Goal: Find specific page/section: Find specific page/section

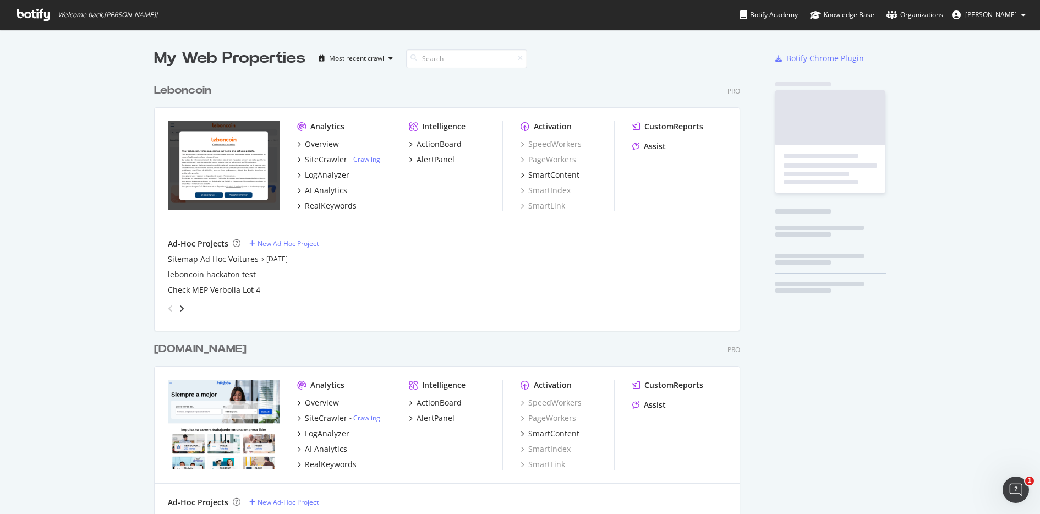
scroll to position [3298, 587]
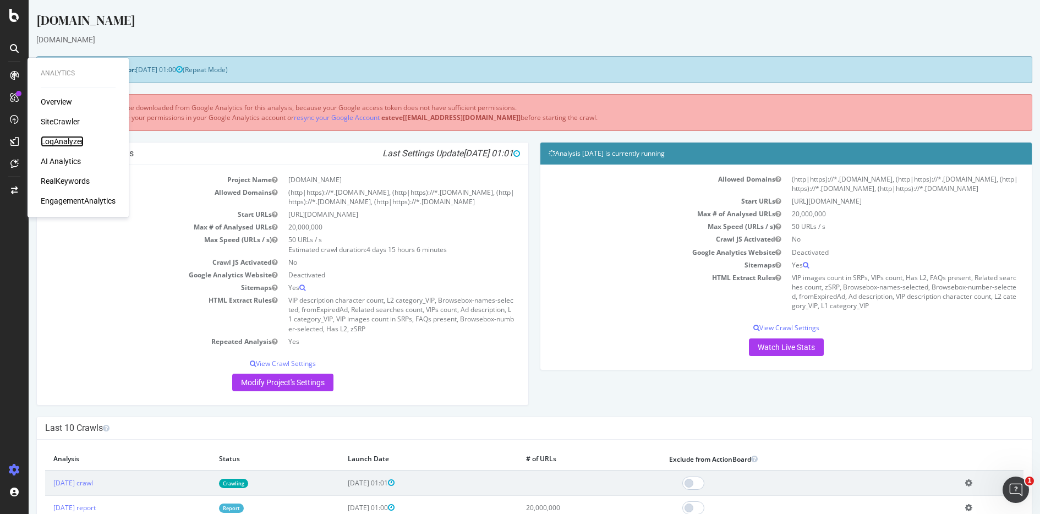
click at [64, 140] on div "LogAnalyzer" at bounding box center [62, 141] width 43 height 11
